Goal: Task Accomplishment & Management: Manage account settings

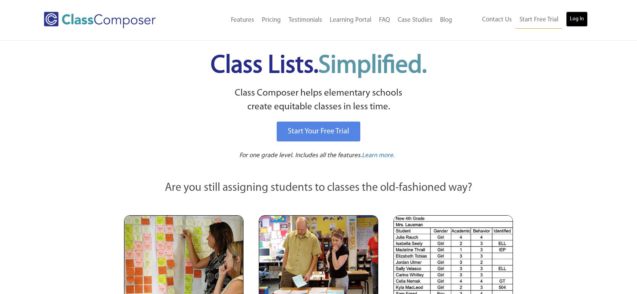
click at [582, 17] on link "Log In" at bounding box center [577, 18] width 22 height 15
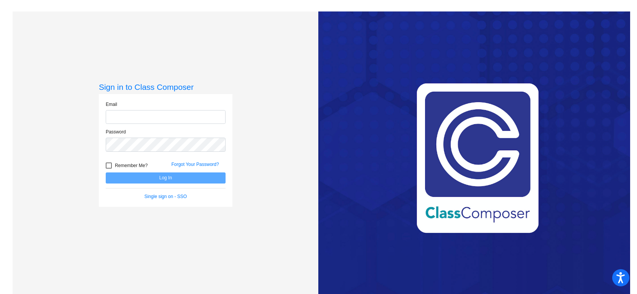
type input "eeicherhernandez@sintonisd.net"
click at [216, 183] on button "Log In" at bounding box center [166, 177] width 120 height 11
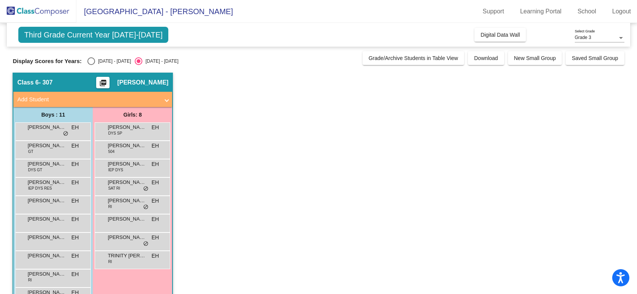
click at [129, 37] on span "Third Grade Current Year 2025-2026" at bounding box center [93, 35] width 150 height 16
click at [143, 85] on span "Erica Hernandez" at bounding box center [142, 83] width 51 height 8
click at [131, 37] on span "Third Grade Current Year 2025-2026" at bounding box center [93, 35] width 150 height 16
click at [40, 80] on span "- 307" at bounding box center [46, 83] width 14 height 8
click at [27, 82] on span "Class 6" at bounding box center [27, 83] width 21 height 8
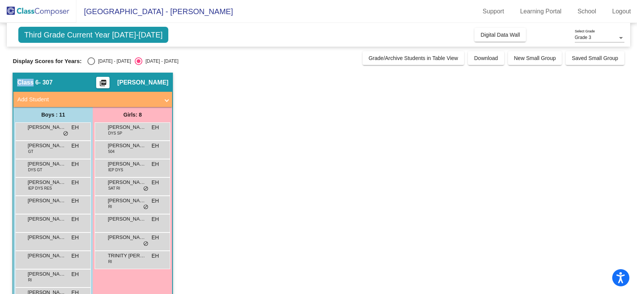
click at [27, 82] on span "Class 6" at bounding box center [27, 83] width 21 height 8
click at [87, 61] on div "Select an option" at bounding box center [91, 61] width 8 height 8
click at [91, 65] on input "2024 - 2025" at bounding box center [91, 65] width 0 height 0
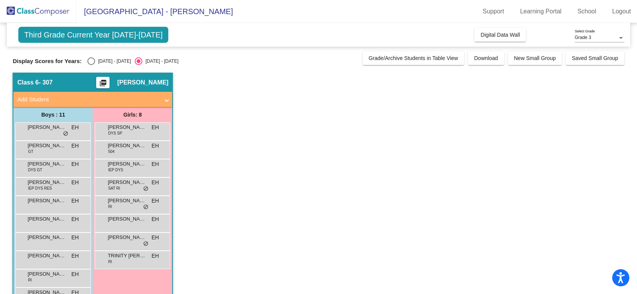
radio input "true"
